Goal: Find specific page/section: Find specific page/section

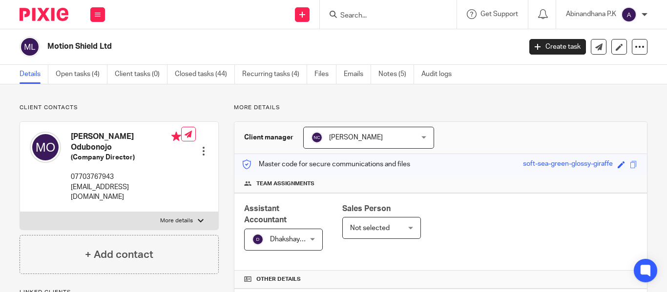
click at [339, 14] on input "Search" at bounding box center [383, 16] width 88 height 9
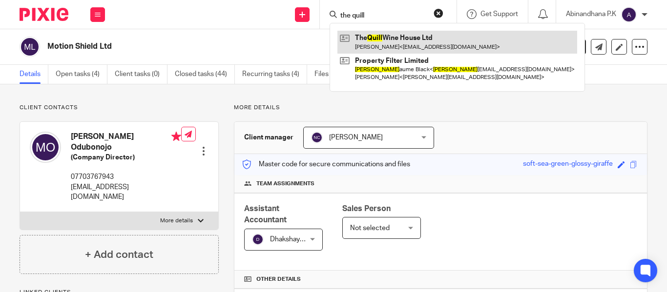
type input "the quill"
click at [373, 40] on link at bounding box center [457, 42] width 240 height 22
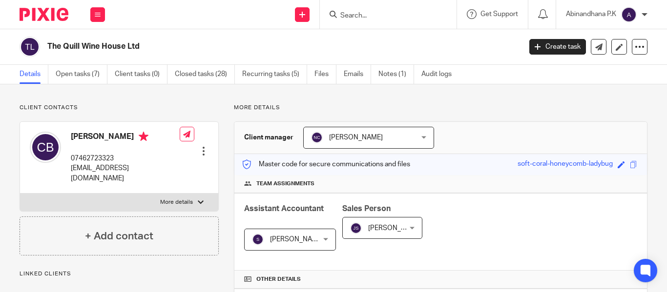
scroll to position [203, 0]
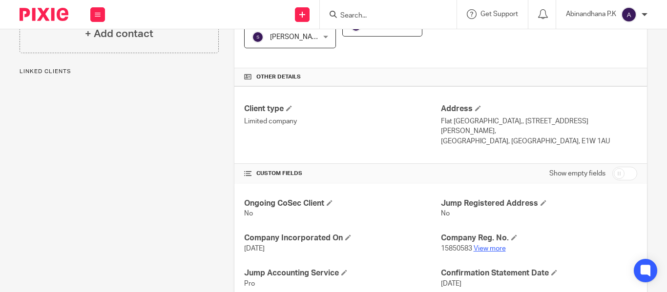
click at [480, 246] on link "View more" at bounding box center [490, 249] width 32 height 7
